Goal: Transaction & Acquisition: Purchase product/service

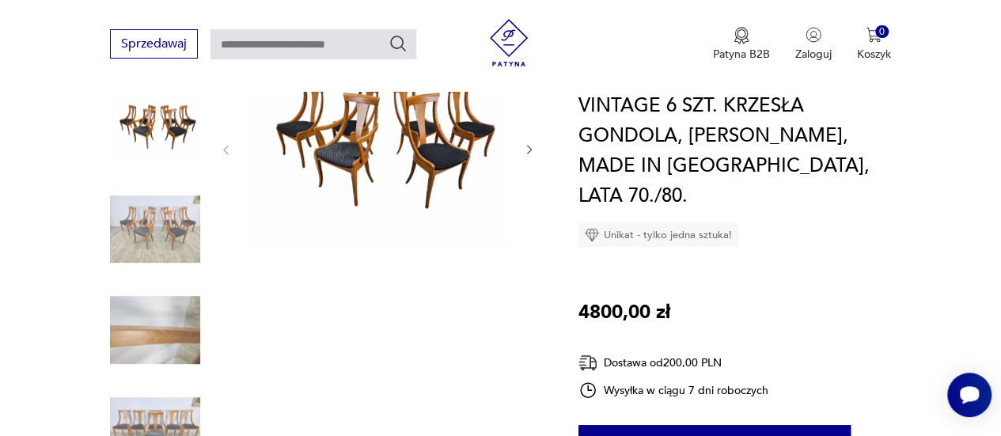
scroll to position [237, 0]
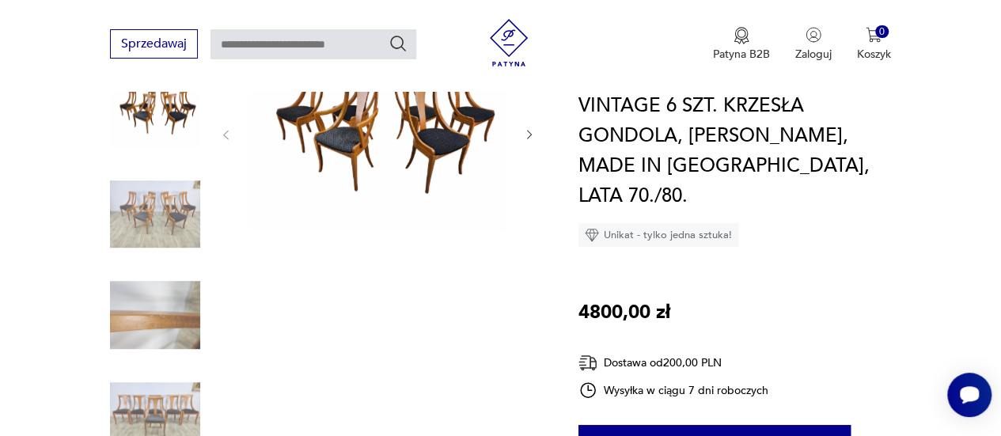
click at [165, 306] on img at bounding box center [155, 315] width 90 height 90
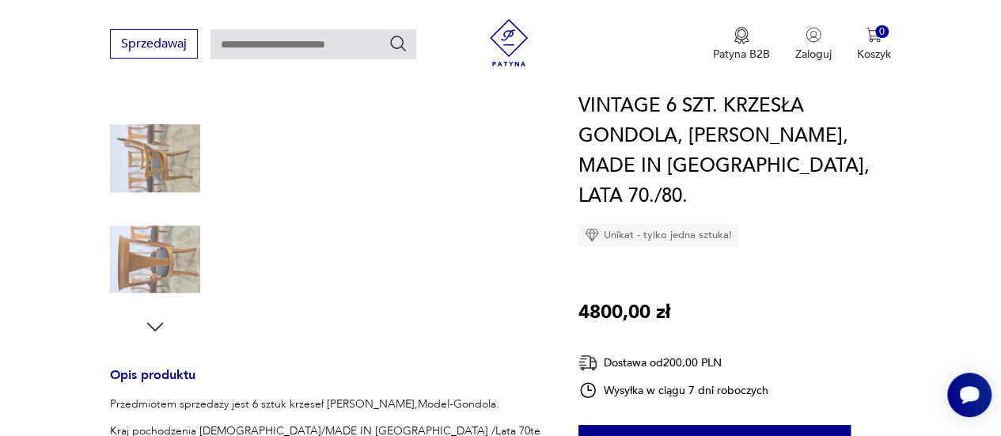
scroll to position [396, 0]
click at [139, 257] on img at bounding box center [155, 258] width 90 height 90
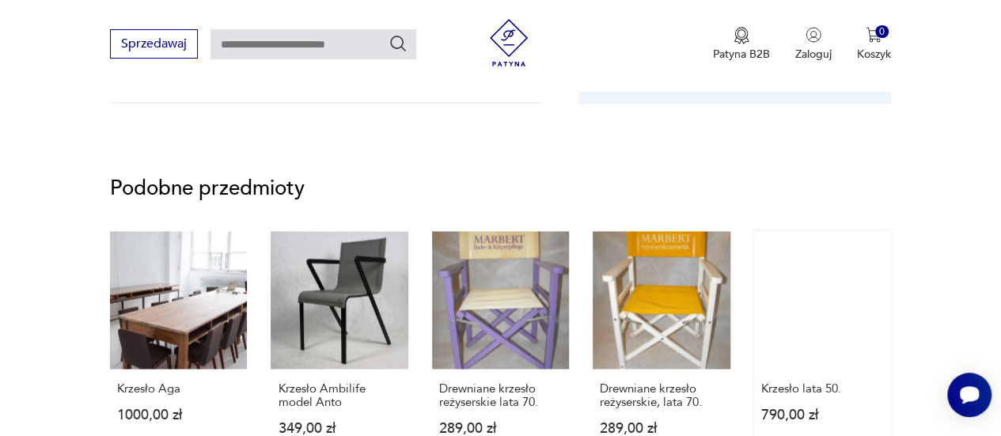
scroll to position [1187, 0]
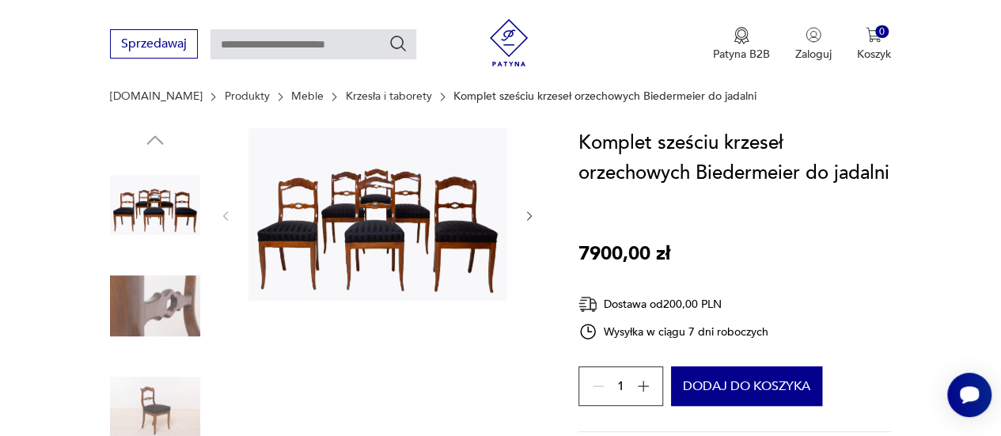
scroll to position [158, 0]
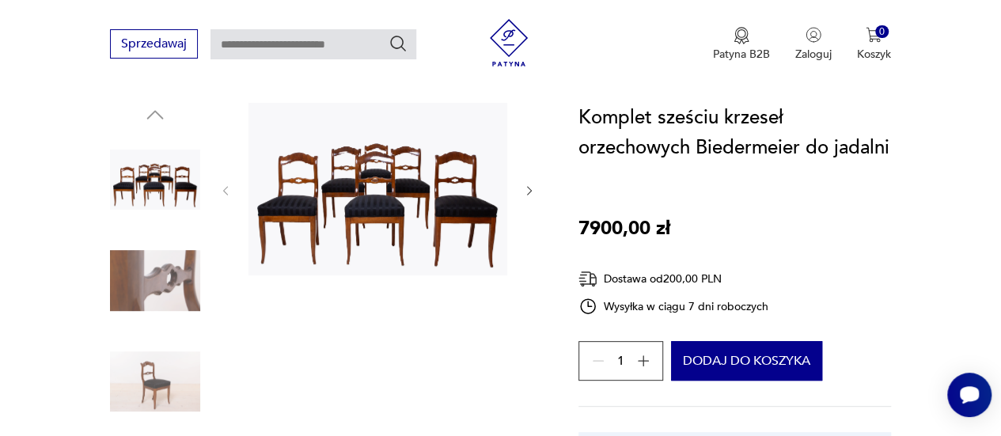
click at [155, 291] on img at bounding box center [155, 281] width 90 height 90
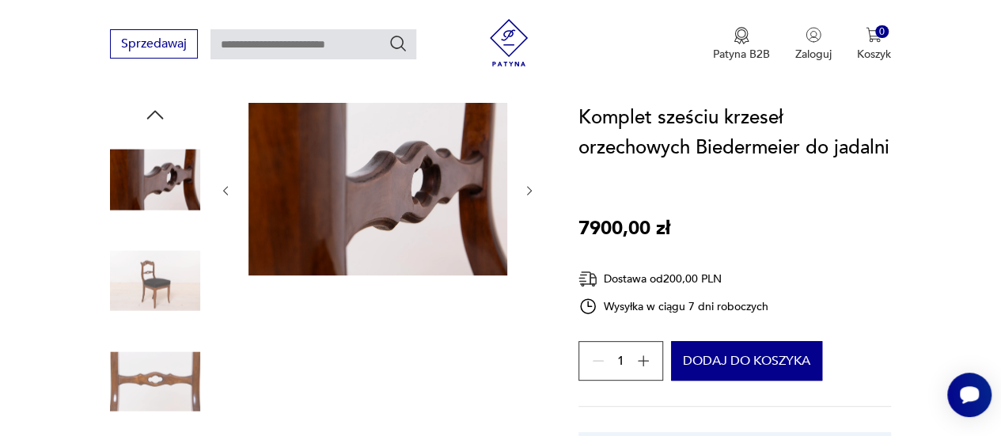
click at [158, 291] on img at bounding box center [155, 281] width 90 height 90
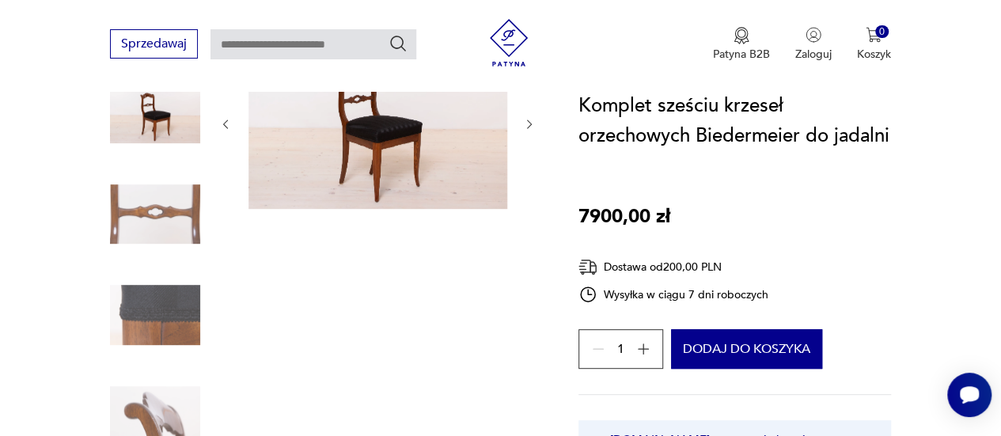
scroll to position [317, 0]
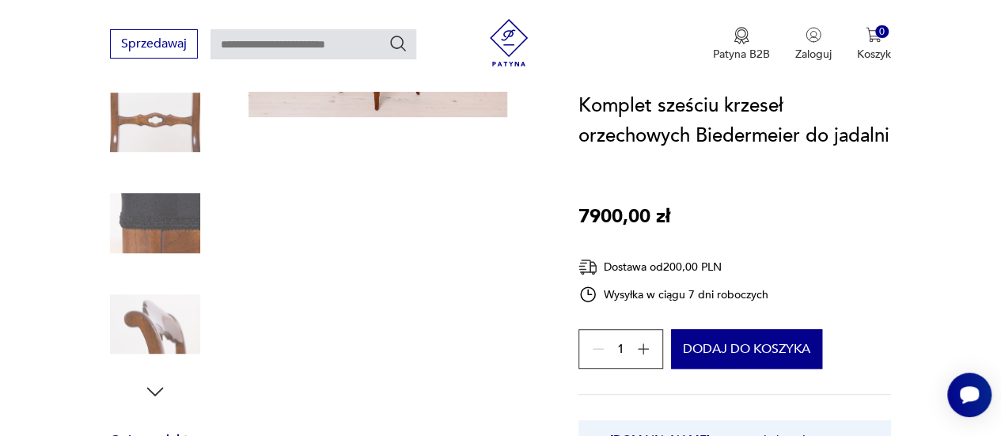
click at [177, 230] on img at bounding box center [155, 223] width 90 height 90
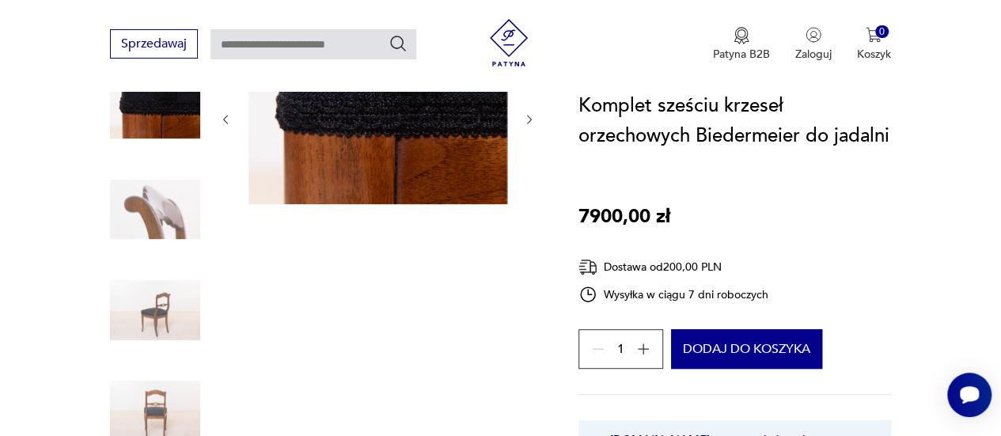
scroll to position [237, 0]
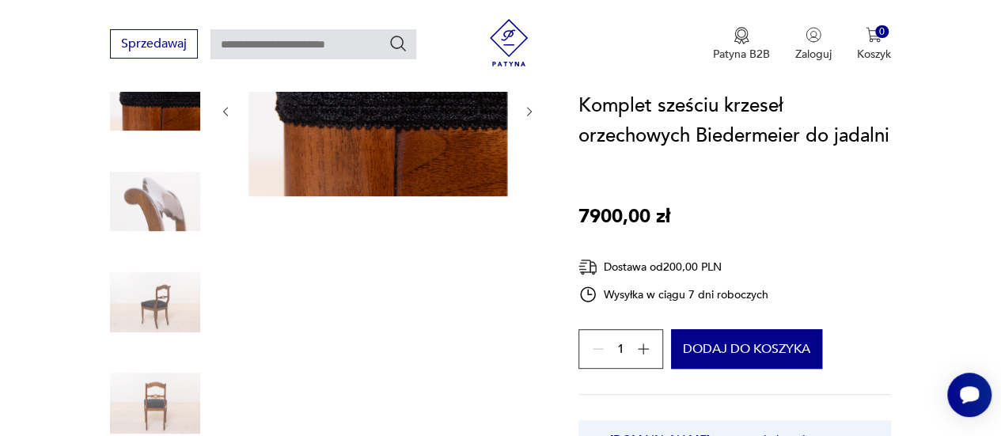
click at [169, 206] on img at bounding box center [155, 202] width 90 height 90
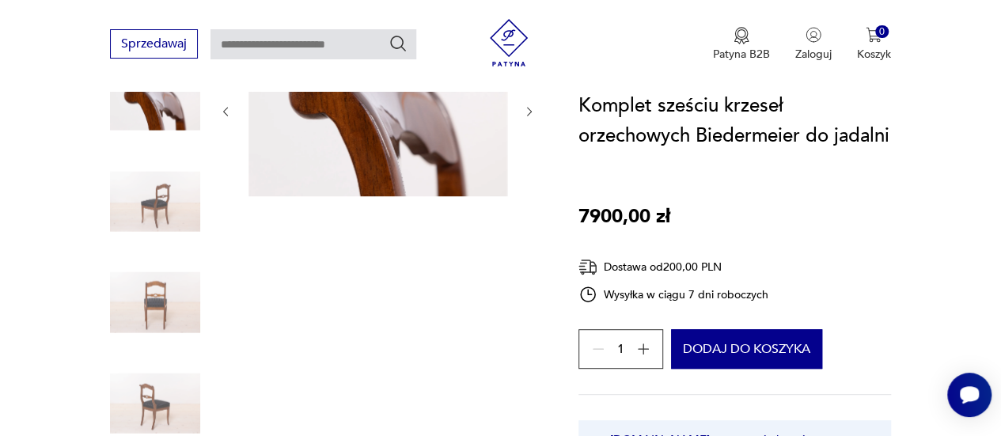
click at [165, 195] on img at bounding box center [155, 202] width 90 height 90
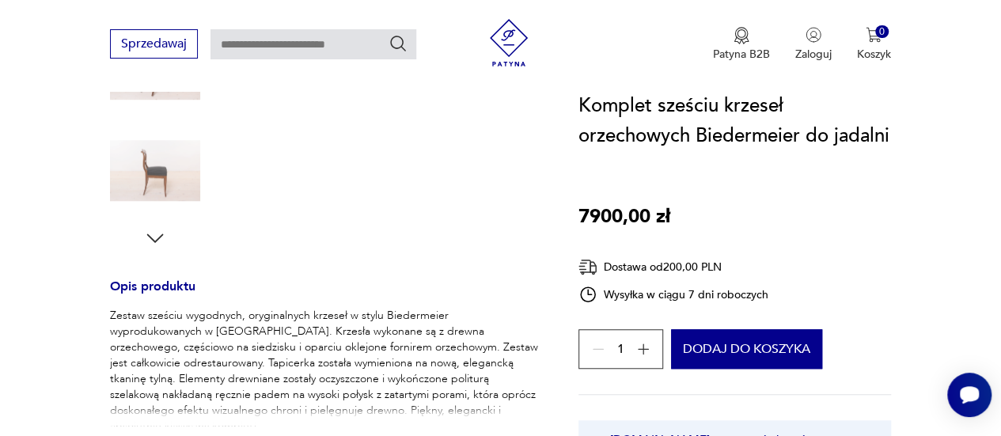
scroll to position [475, 0]
